Goal: Information Seeking & Learning: Learn about a topic

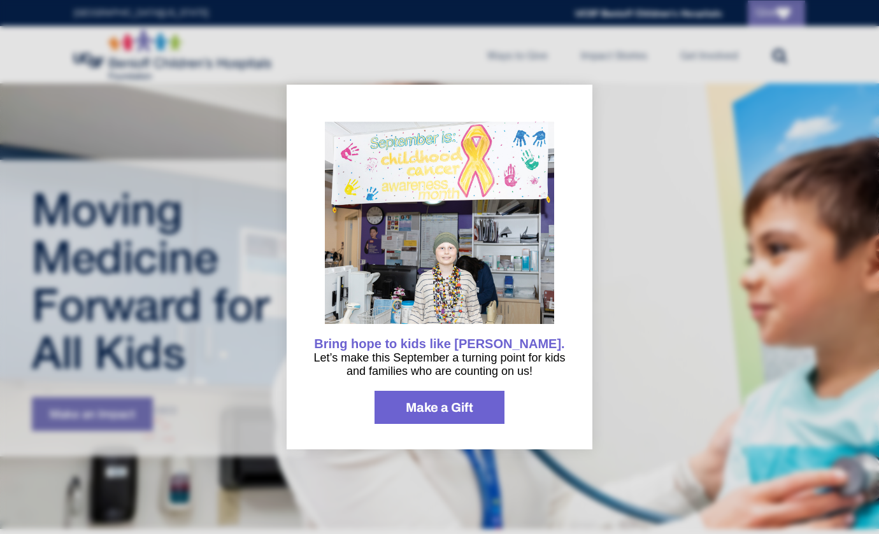
click at [453, 100] on div "Bring hope to kids like Elena. Let’s make this September a turning point for ki…" at bounding box center [440, 267] width 306 height 365
click at [442, 75] on div at bounding box center [439, 267] width 879 height 534
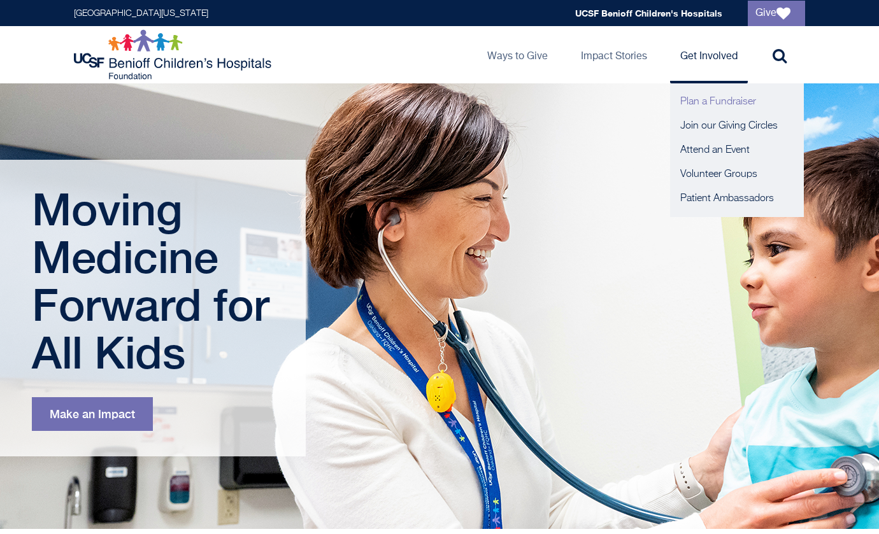
click at [691, 101] on link "Plan a Fundraiser" at bounding box center [737, 102] width 134 height 24
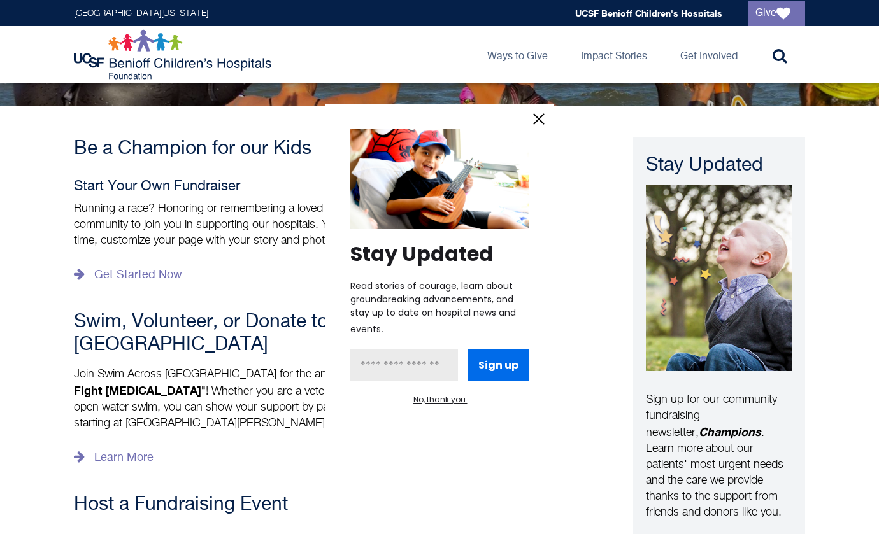
scroll to position [226, 0]
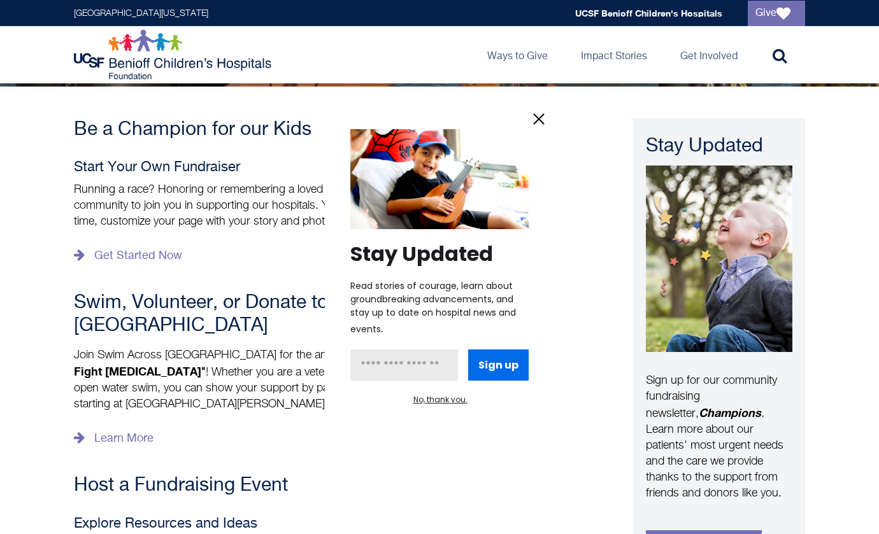
click at [536, 115] on icon "information" at bounding box center [539, 119] width 10 height 10
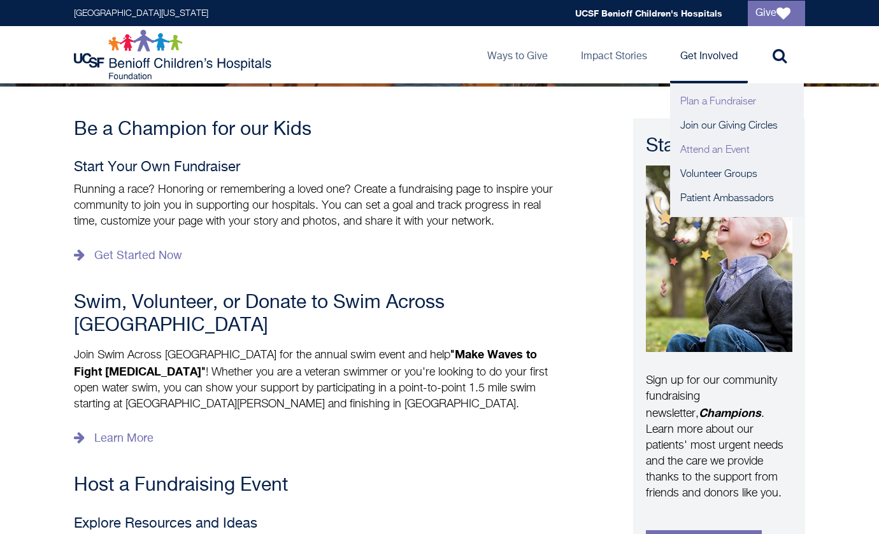
click at [708, 141] on link "Attend an Event" at bounding box center [737, 150] width 134 height 24
click at [709, 143] on link "Attend an Event" at bounding box center [737, 150] width 134 height 24
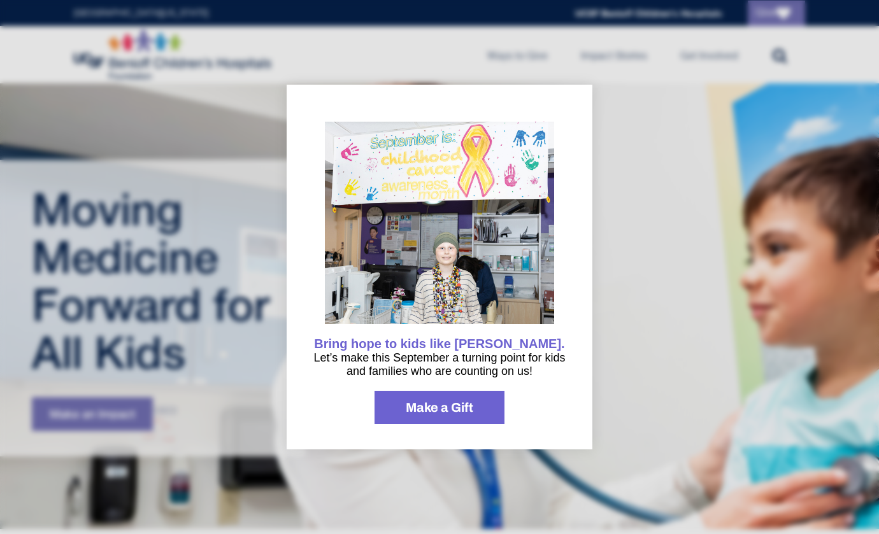
click at [567, 137] on div "Bring hope to kids like [PERSON_NAME]. Let’s make this September a turning poin…" at bounding box center [440, 267] width 306 height 365
click at [604, 136] on div at bounding box center [439, 267] width 879 height 534
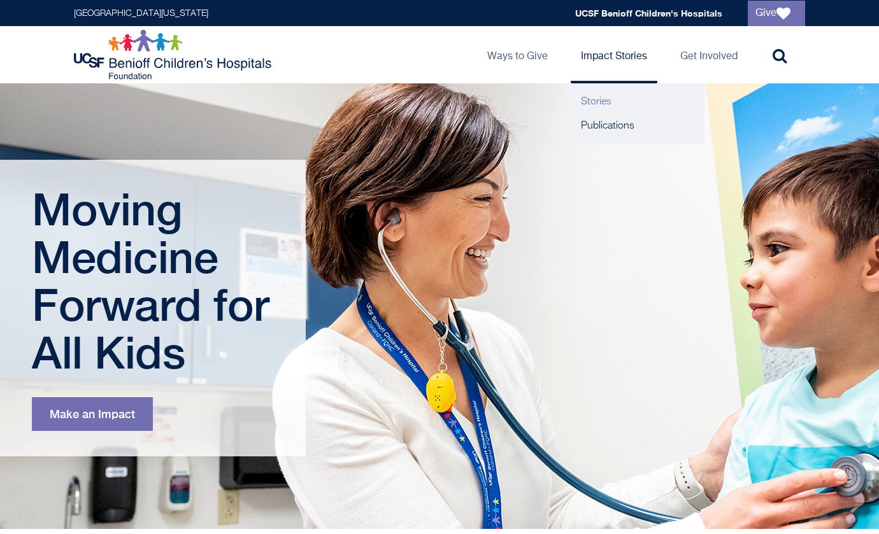
click at [608, 104] on link "Stories" at bounding box center [638, 102] width 134 height 24
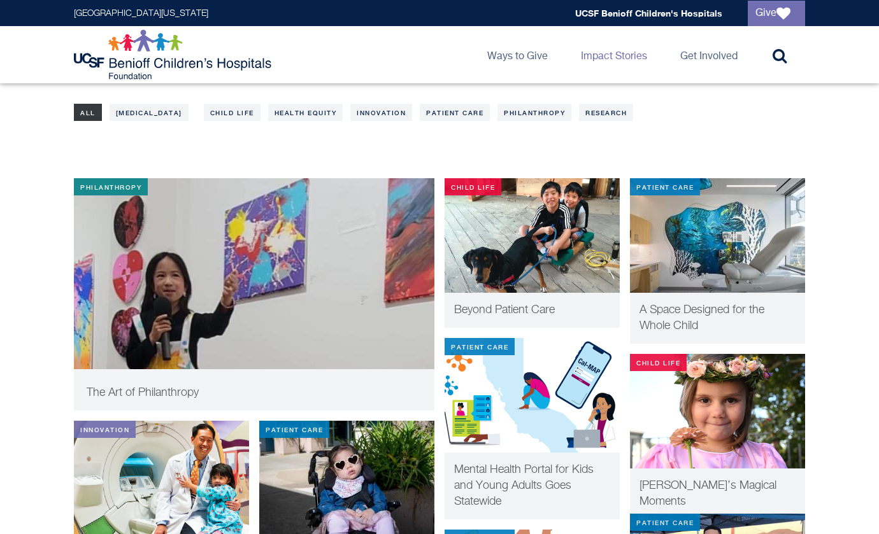
scroll to position [208, 0]
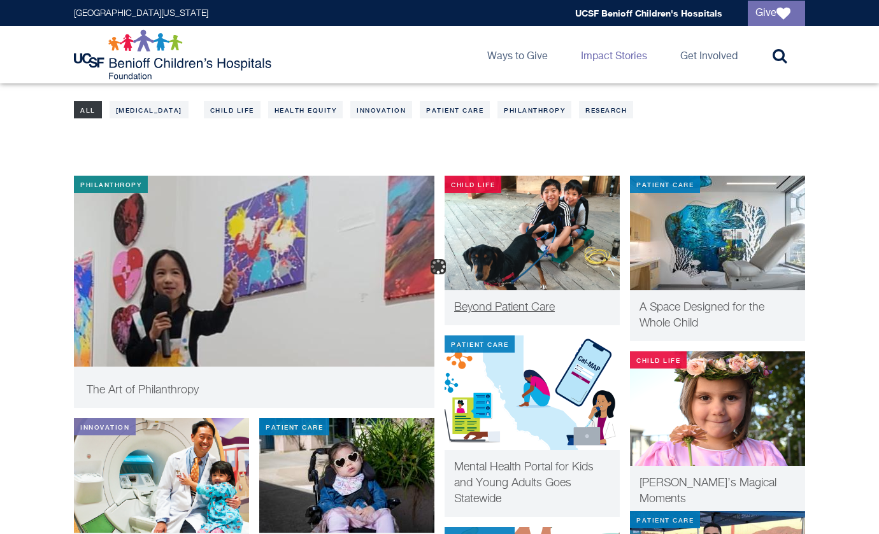
click at [518, 305] on span "Beyond Patient Care" at bounding box center [504, 307] width 101 height 11
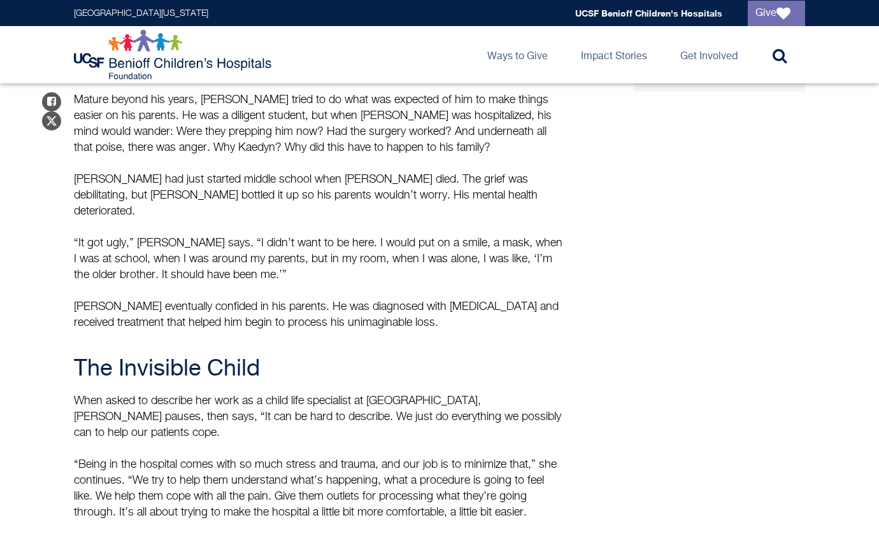
scroll to position [617, 0]
